Goal: Task Accomplishment & Management: Use online tool/utility

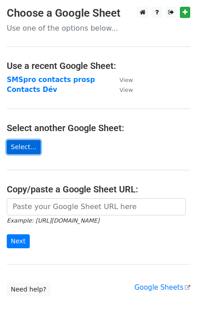
click at [18, 146] on link "Select..." at bounding box center [24, 147] width 34 height 14
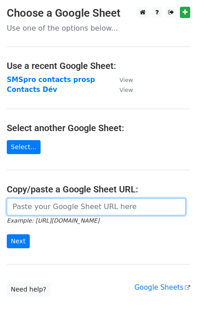
click at [40, 205] on input "url" at bounding box center [96, 206] width 179 height 17
paste input "https://docs.google.com/spreadsheets/d/17KiUhYDqtSX7eBUF2M4QHN2YBSH-9ewd-UXQ0ep…"
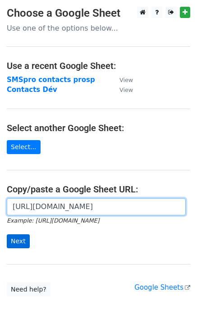
type input "https://docs.google.com/spreadsheets/d/17KiUhYDqtSX7eBUF2M4QHN2YBSH-9ewd-UXQ0ep…"
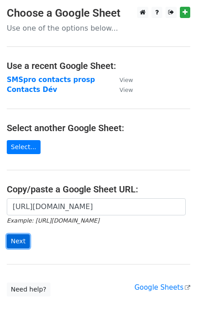
scroll to position [0, 0]
click at [16, 239] on input "Next" at bounding box center [18, 241] width 23 height 14
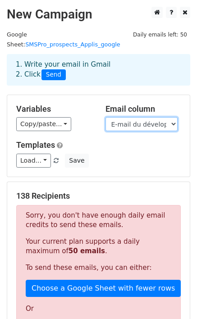
click at [136, 117] on select "Nom de l’application Nombre approximatif de téléchargements Nom du développeur …" at bounding box center [141, 124] width 72 height 14
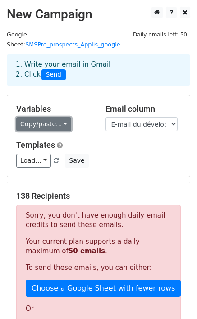
click at [57, 117] on link "Copy/paste..." at bounding box center [43, 124] width 55 height 14
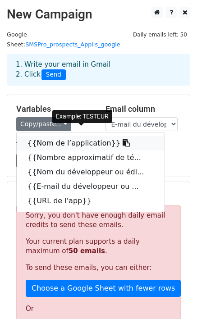
click at [123, 139] on icon at bounding box center [126, 142] width 7 height 7
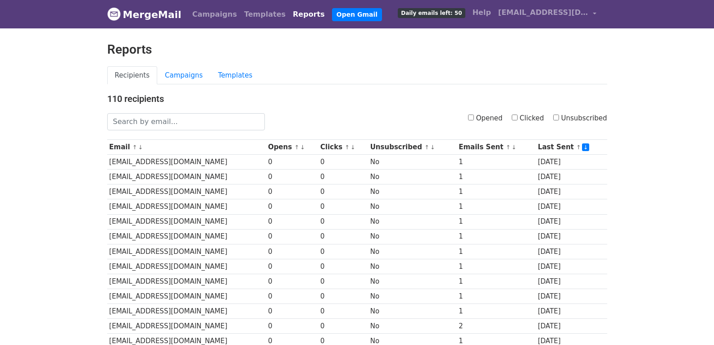
click at [289, 15] on link "Reports" at bounding box center [308, 14] width 39 height 18
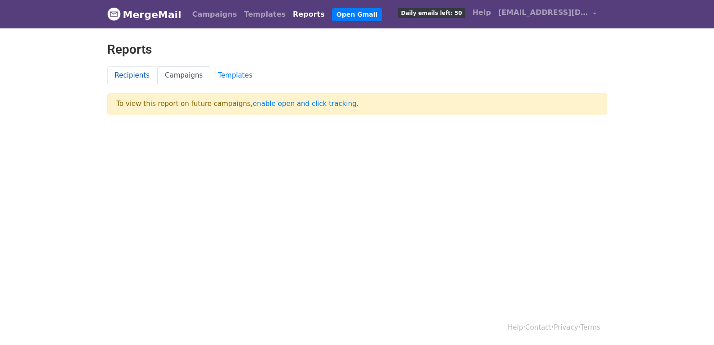
click at [133, 73] on link "Recipients" at bounding box center [132, 75] width 50 height 18
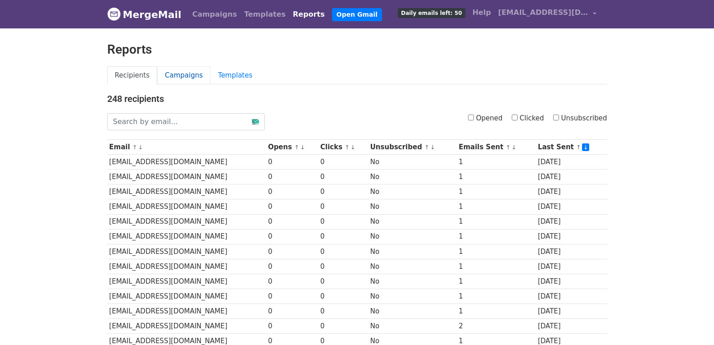
click at [178, 73] on link "Campaigns" at bounding box center [183, 75] width 53 height 18
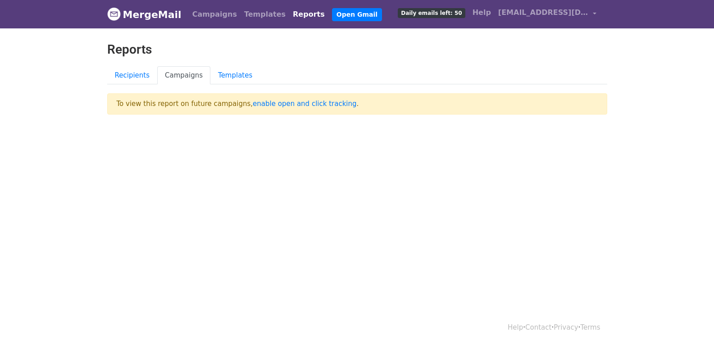
click at [361, 143] on body "MergeMail Campaigns Templates Reports Open Gmail Daily emails left: 50 Help [EM…" at bounding box center [357, 75] width 714 height 151
click at [205, 17] on link "Campaigns" at bounding box center [215, 14] width 52 height 18
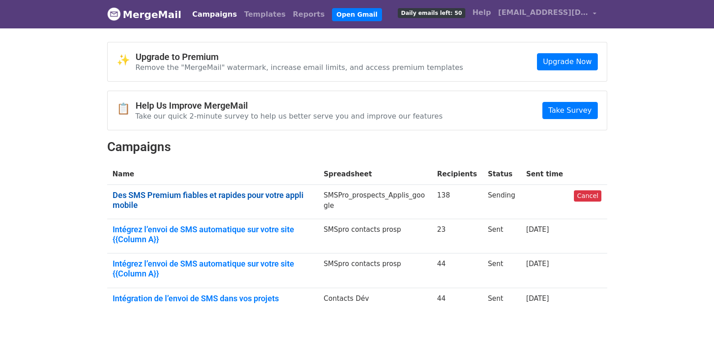
click at [210, 195] on link "Des SMS Premium fiables et rapides pour votre appli mobile" at bounding box center [213, 199] width 201 height 19
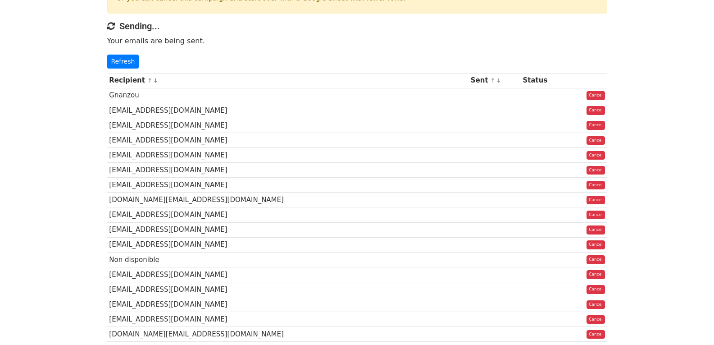
scroll to position [180, 0]
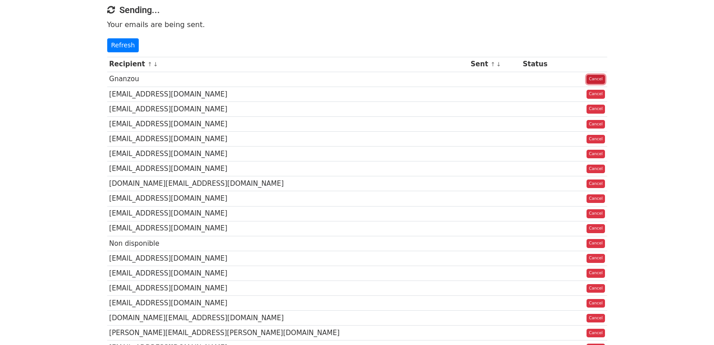
click at [592, 75] on link "Cancel" at bounding box center [596, 79] width 18 height 9
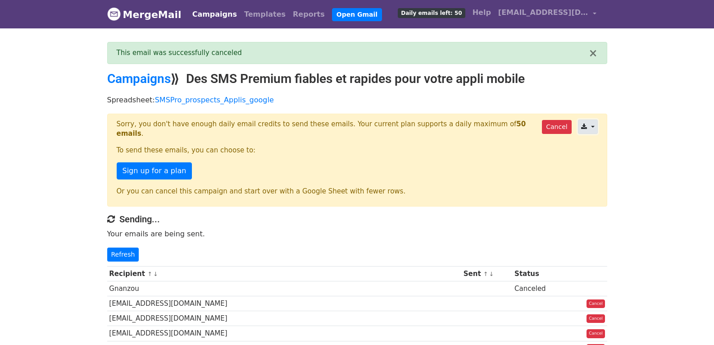
click at [591, 127] on link at bounding box center [587, 126] width 19 height 14
click at [565, 129] on link "Cancel" at bounding box center [556, 127] width 29 height 14
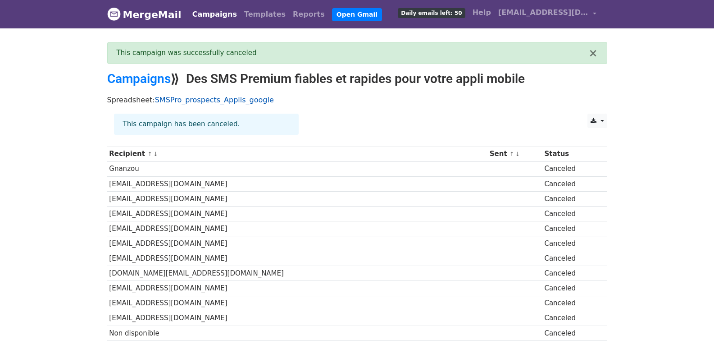
click at [218, 103] on link "SMSPro_prospects_Applis_google" at bounding box center [214, 100] width 119 height 9
click at [150, 79] on link "Campaigns" at bounding box center [139, 78] width 64 height 15
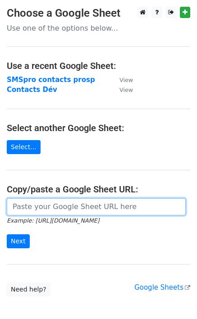
click at [69, 201] on input "url" at bounding box center [96, 206] width 179 height 17
click at [69, 206] on input "url" at bounding box center [96, 206] width 179 height 17
paste input "https://docs.google.com/spreadsheets/d/17KiUhYDqtSX7eBUF2M4QHN2YBSH-9ewd-UXQ0ep…"
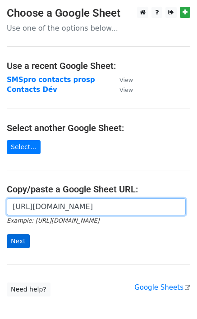
type input "https://docs.google.com/spreadsheets/d/17KiUhYDqtSX7eBUF2M4QHN2YBSH-9ewd-UXQ0ep…"
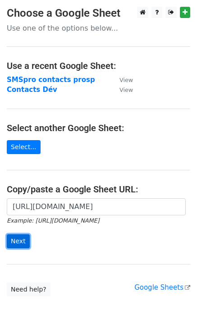
click at [24, 241] on input "Next" at bounding box center [18, 241] width 23 height 14
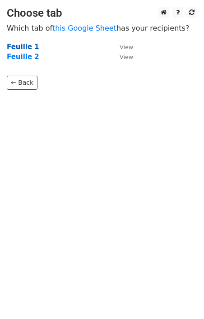
click at [17, 45] on strong "Feuille 1" at bounding box center [23, 47] width 32 height 8
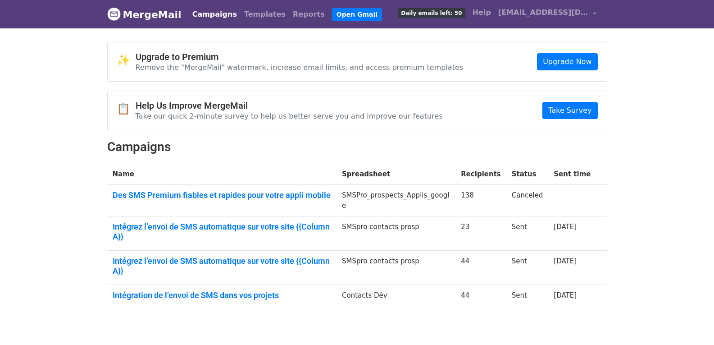
click at [297, 122] on div "📋 Help Us Improve MergeMail Take our quick 2-minute survey to help us better se…" at bounding box center [357, 110] width 499 height 39
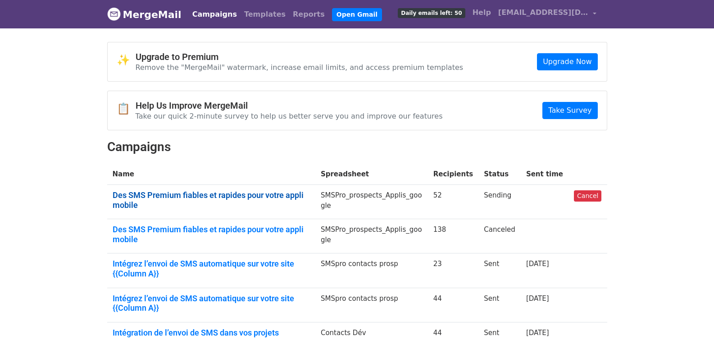
click at [223, 195] on link "Des SMS Premium fiables et rapides pour votre appli mobile" at bounding box center [211, 199] width 197 height 19
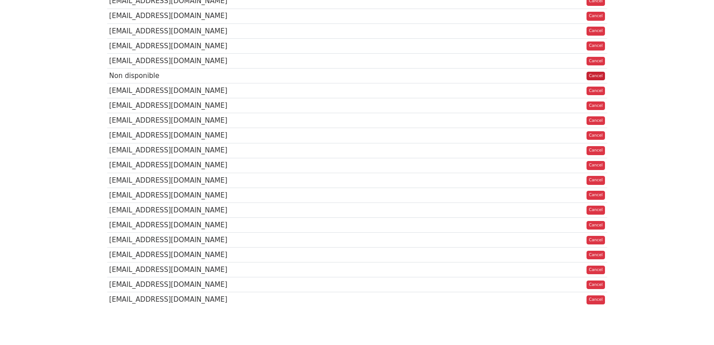
scroll to position [721, 0]
click at [593, 107] on link "Cancel" at bounding box center [596, 105] width 18 height 9
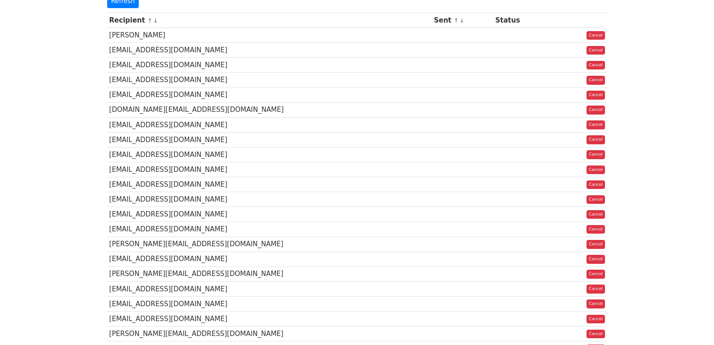
scroll to position [270, 0]
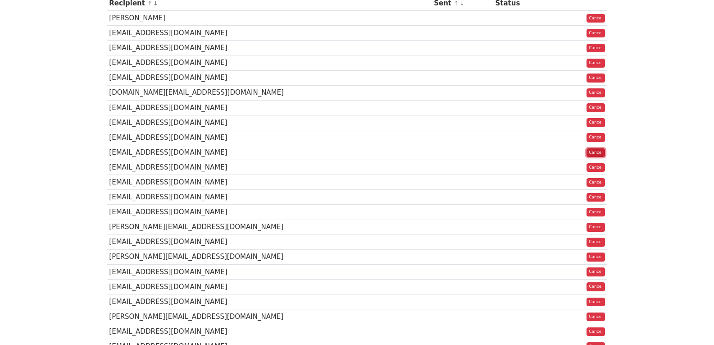
click at [594, 148] on link "Cancel" at bounding box center [596, 152] width 18 height 9
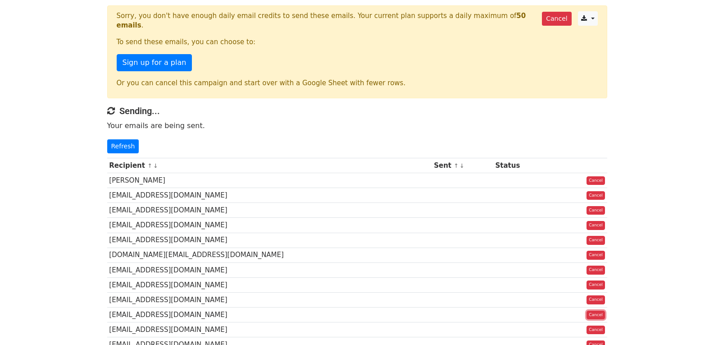
scroll to position [45, 0]
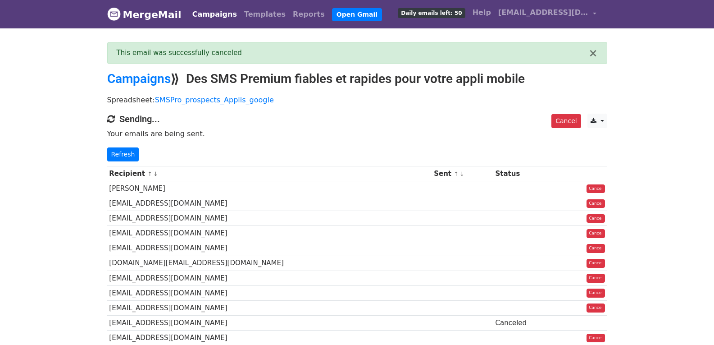
click at [461, 107] on div "Spreadsheet: SMSPro_prospects_Applis_google" at bounding box center [358, 102] width 514 height 23
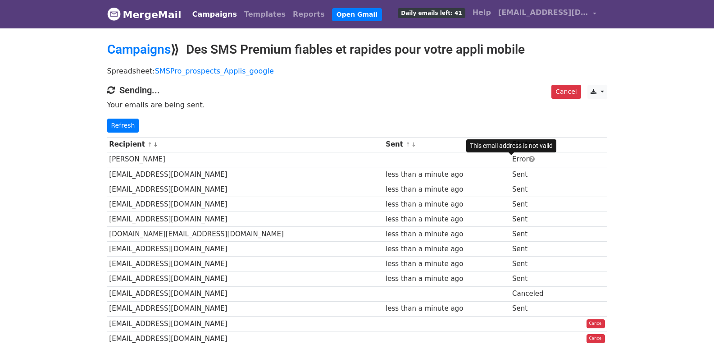
click at [529, 160] on span at bounding box center [532, 159] width 6 height 7
click at [510, 91] on h4 "Sending..." at bounding box center [357, 90] width 500 height 11
